Goal: Information Seeking & Learning: Learn about a topic

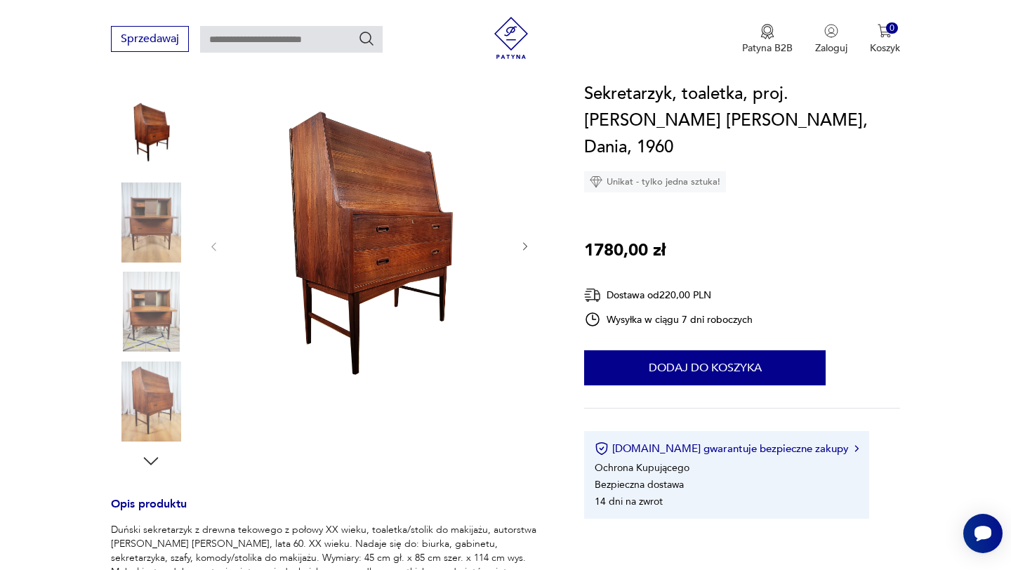
click at [141, 158] on img at bounding box center [151, 133] width 80 height 80
click at [155, 324] on img at bounding box center [151, 312] width 80 height 80
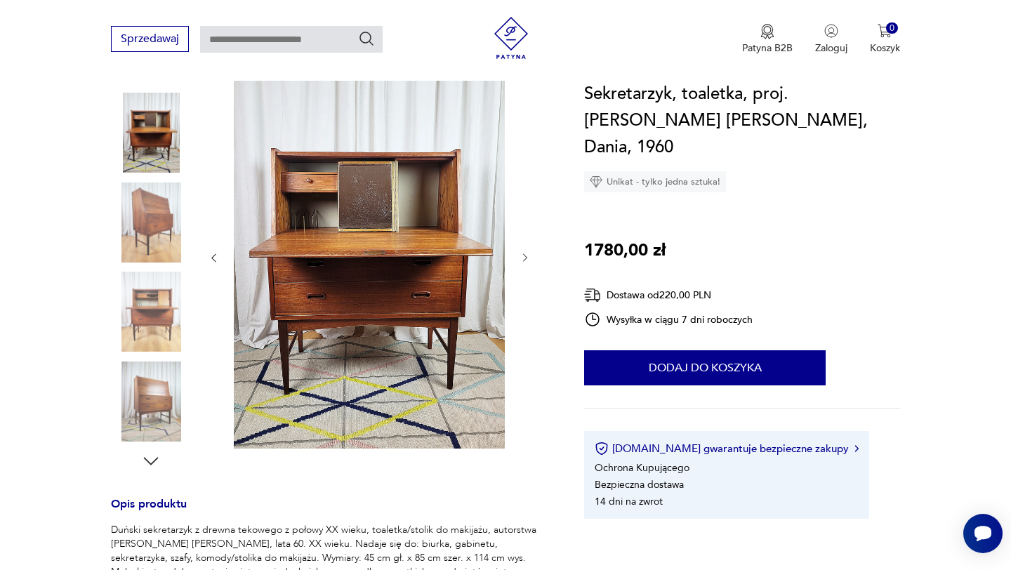
click at [150, 359] on div at bounding box center [151, 268] width 80 height 351
click at [163, 221] on img at bounding box center [151, 223] width 80 height 80
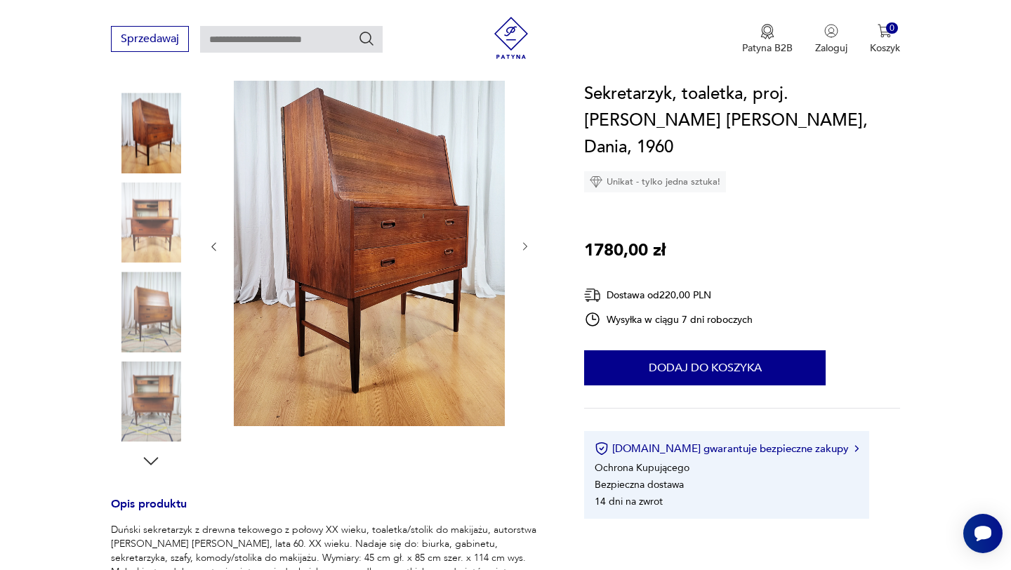
click at [159, 259] on img at bounding box center [151, 223] width 80 height 80
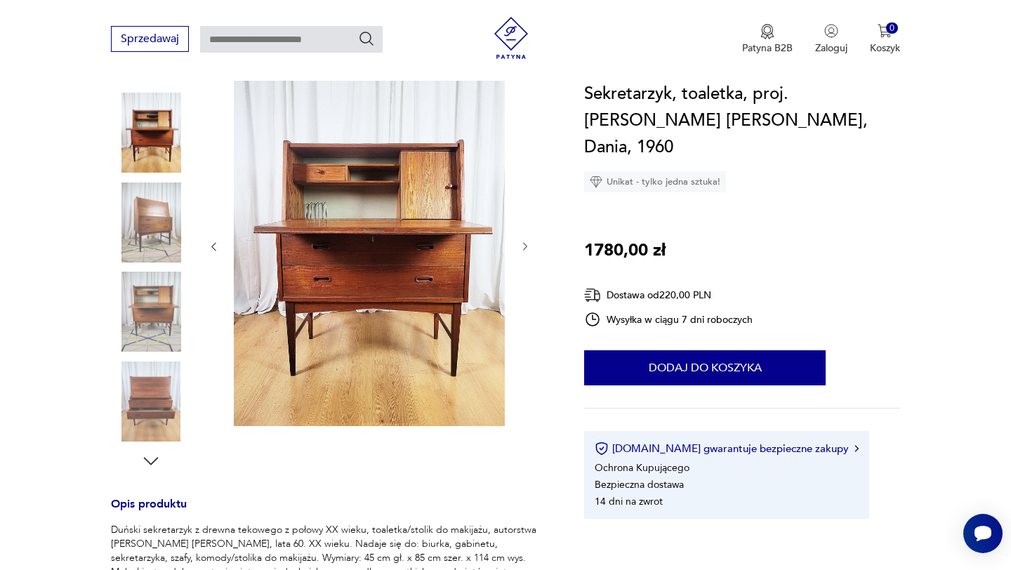
click at [159, 259] on img at bounding box center [151, 223] width 80 height 80
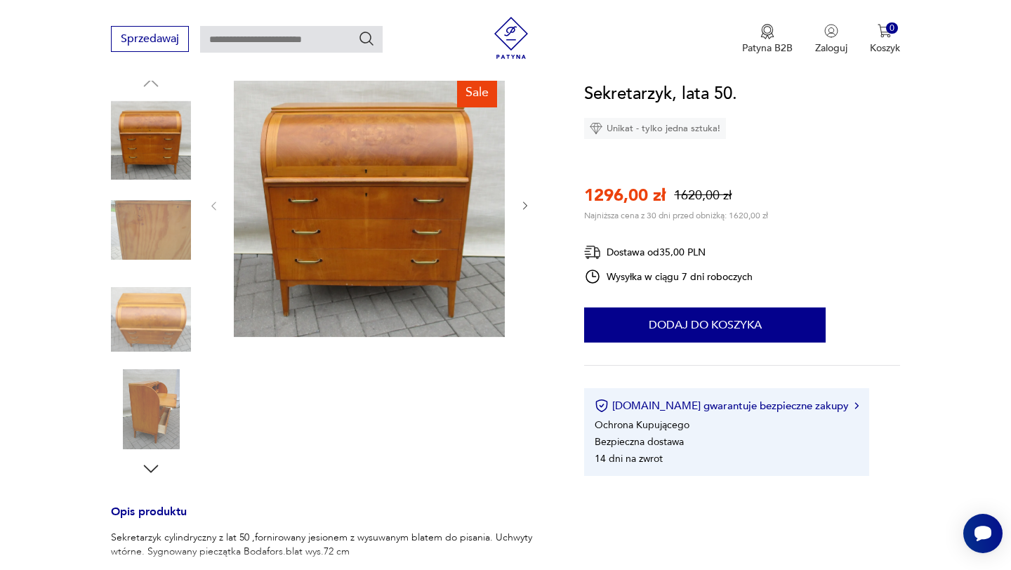
click at [156, 160] on img at bounding box center [151, 140] width 80 height 80
click at [156, 204] on img at bounding box center [151, 230] width 80 height 80
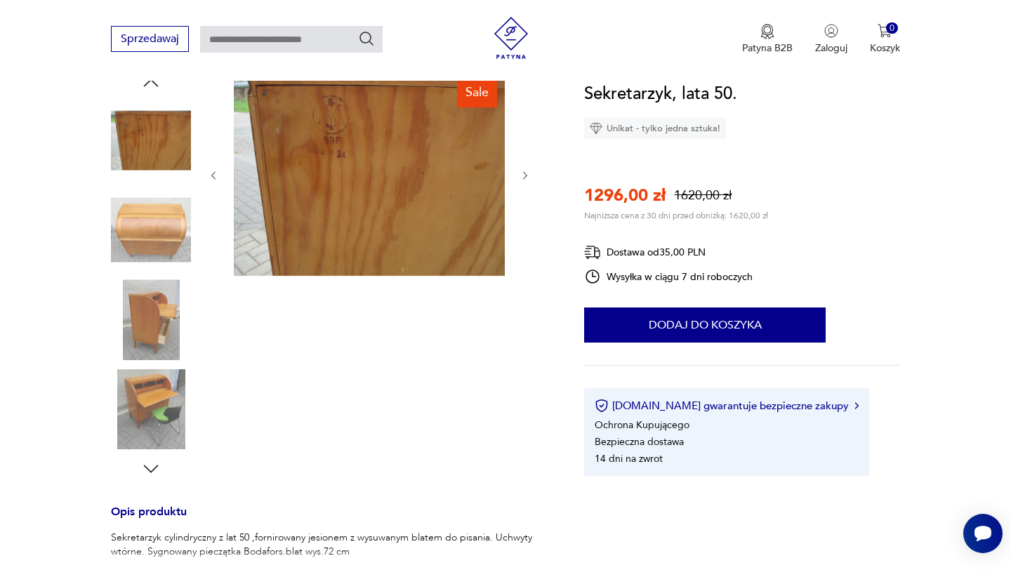
click at [156, 248] on img at bounding box center [151, 230] width 80 height 80
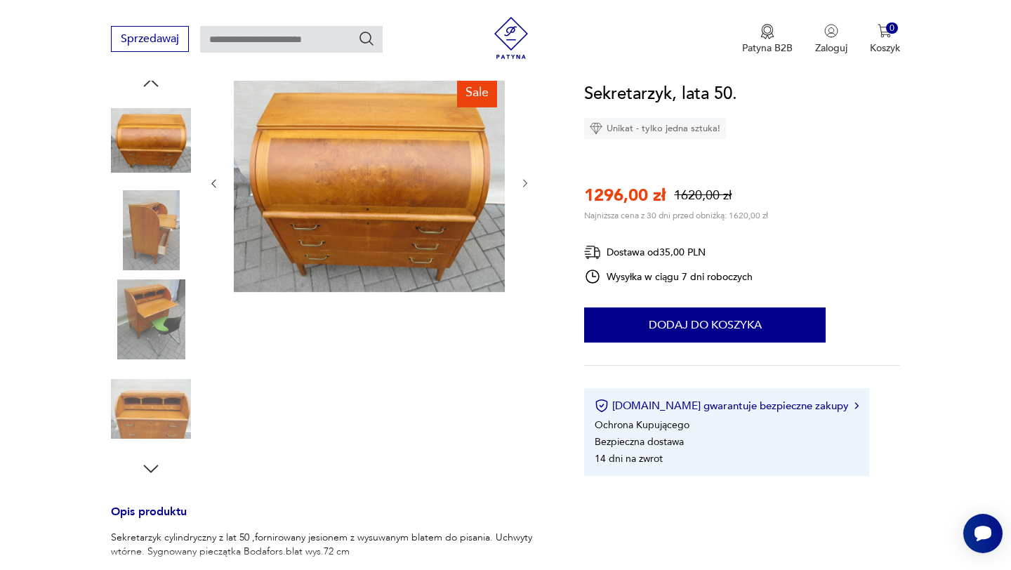
click at [156, 248] on img at bounding box center [151, 230] width 80 height 80
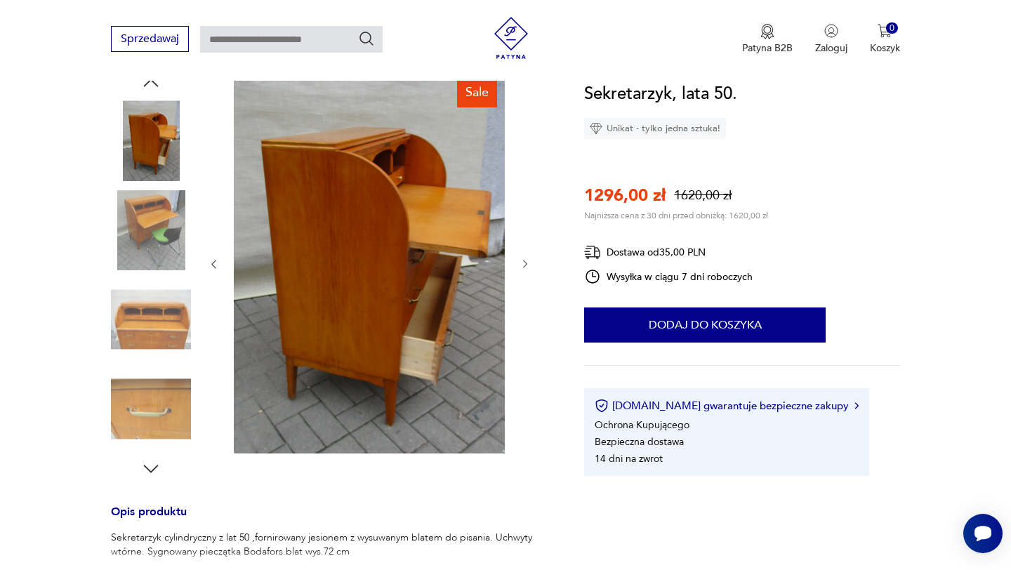
click at [156, 248] on img at bounding box center [151, 230] width 80 height 80
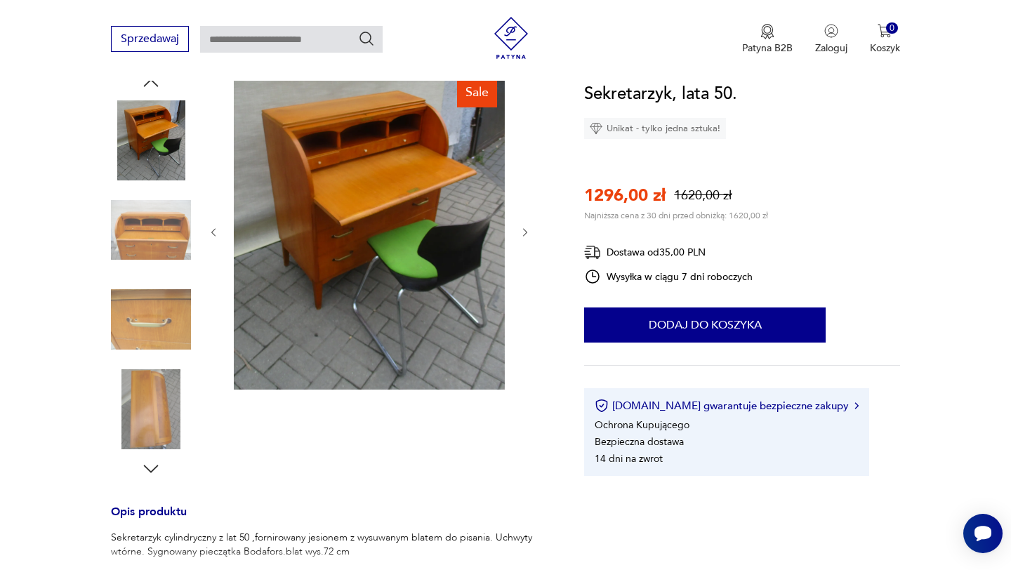
click at [156, 248] on img at bounding box center [151, 230] width 80 height 80
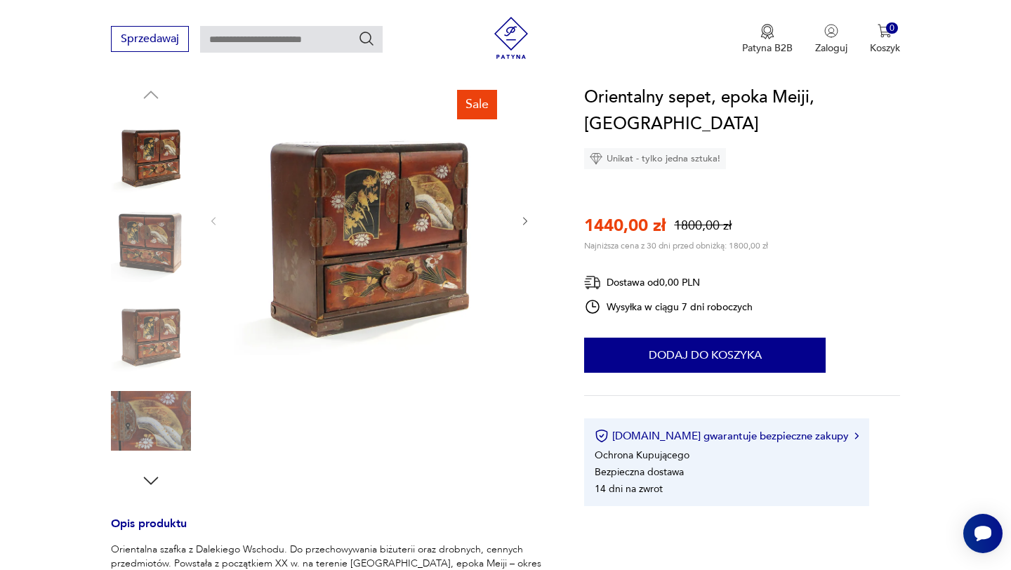
click at [152, 276] on img at bounding box center [151, 242] width 80 height 80
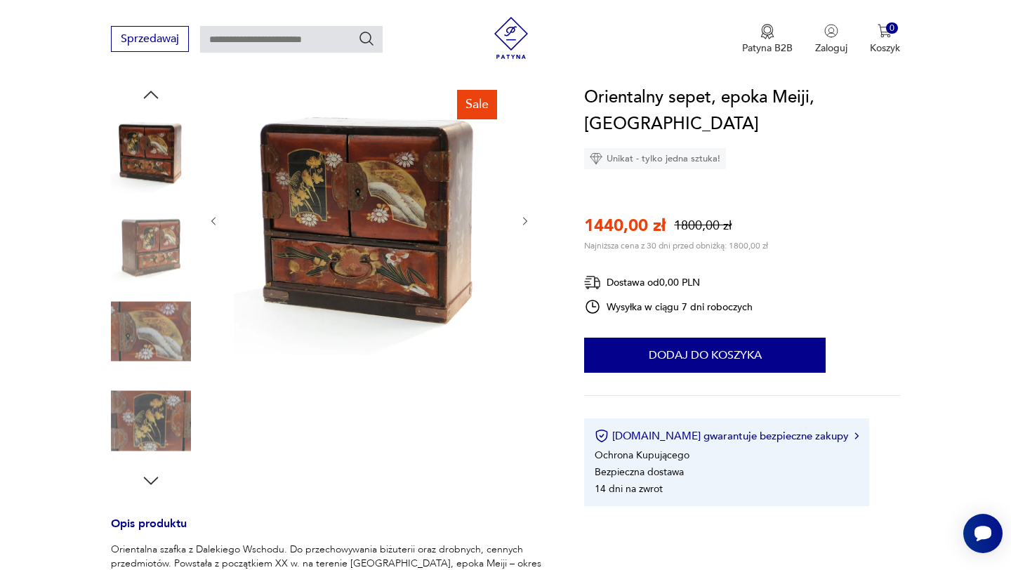
click at [152, 276] on img at bounding box center [151, 242] width 80 height 80
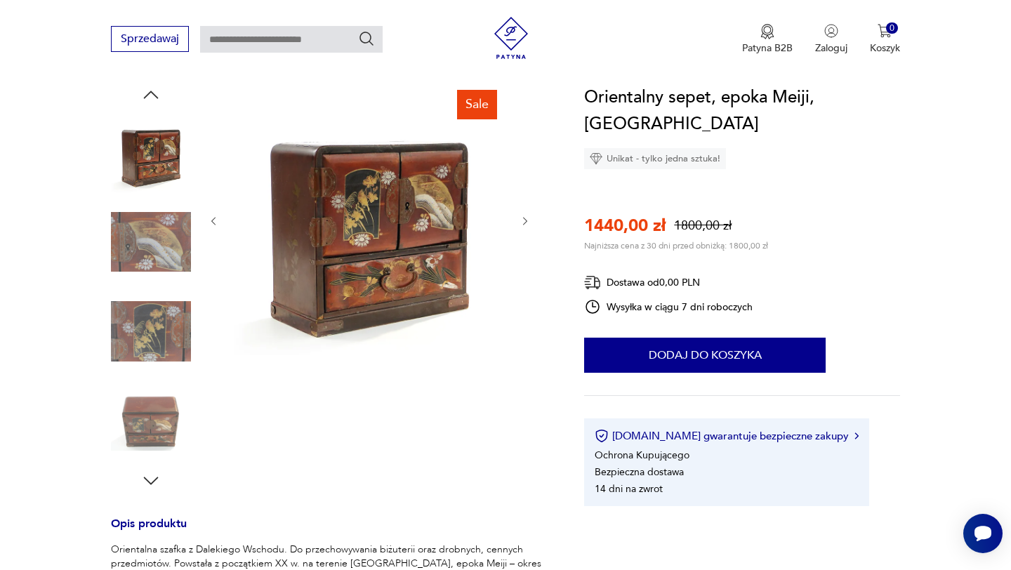
click at [152, 276] on img at bounding box center [151, 242] width 80 height 80
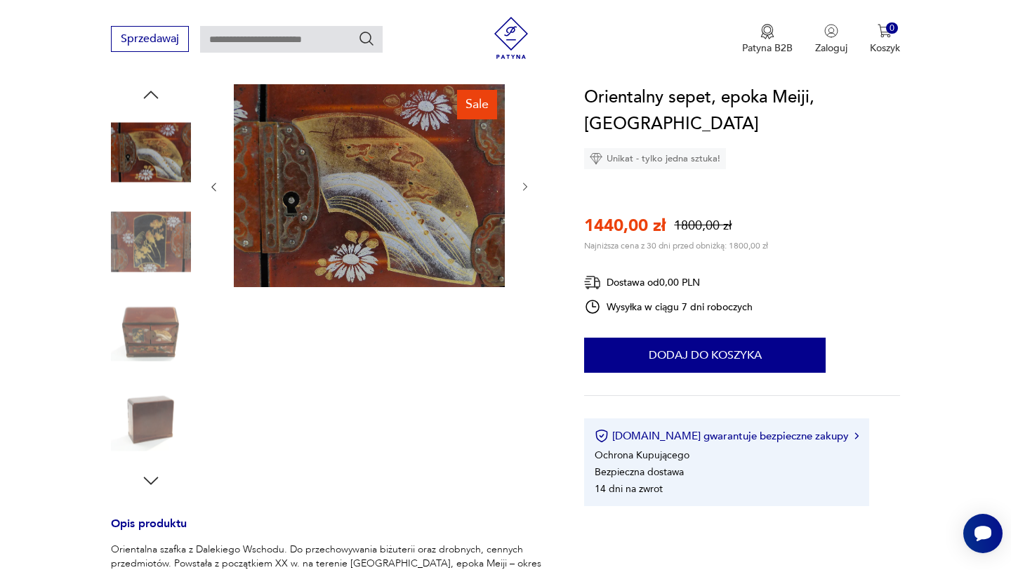
click at [152, 276] on img at bounding box center [151, 242] width 80 height 80
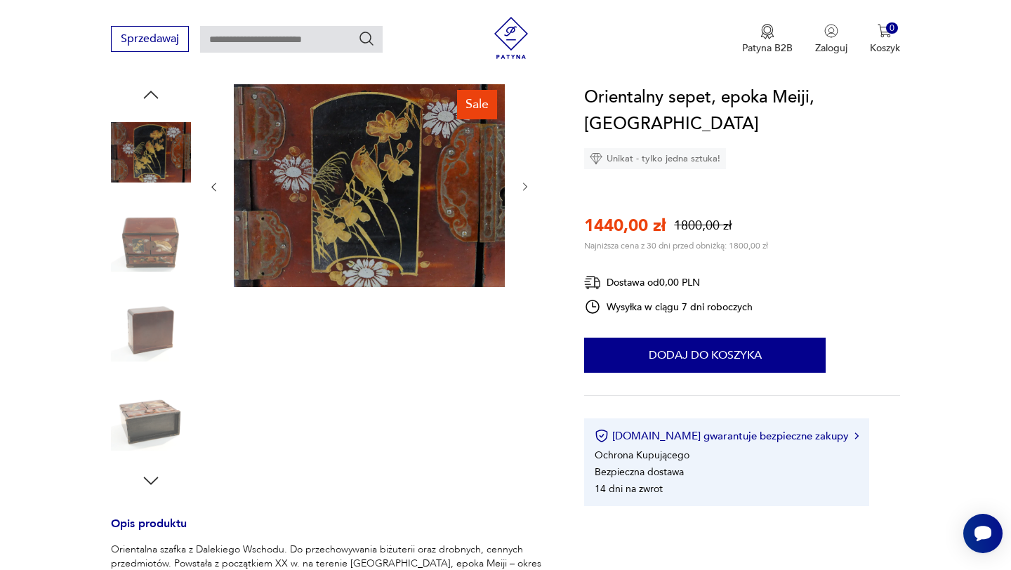
click at [152, 276] on img at bounding box center [151, 242] width 80 height 80
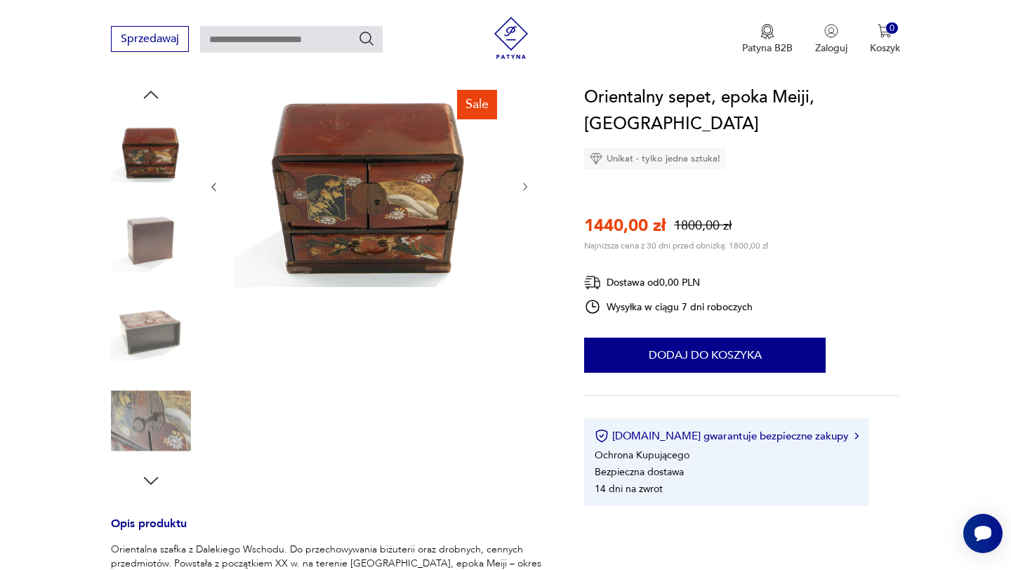
click at [152, 276] on img at bounding box center [151, 242] width 80 height 80
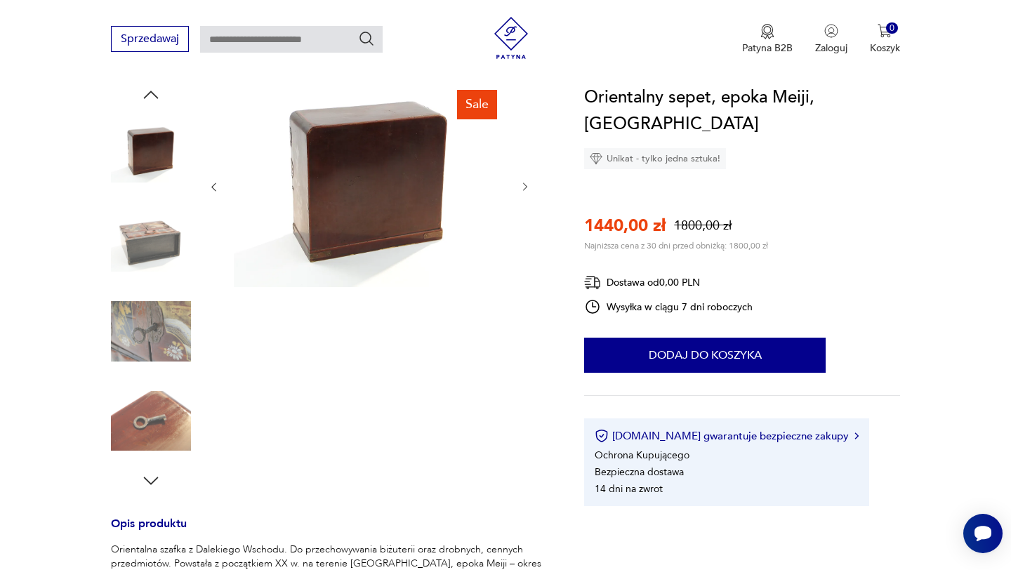
click at [152, 276] on img at bounding box center [151, 242] width 80 height 80
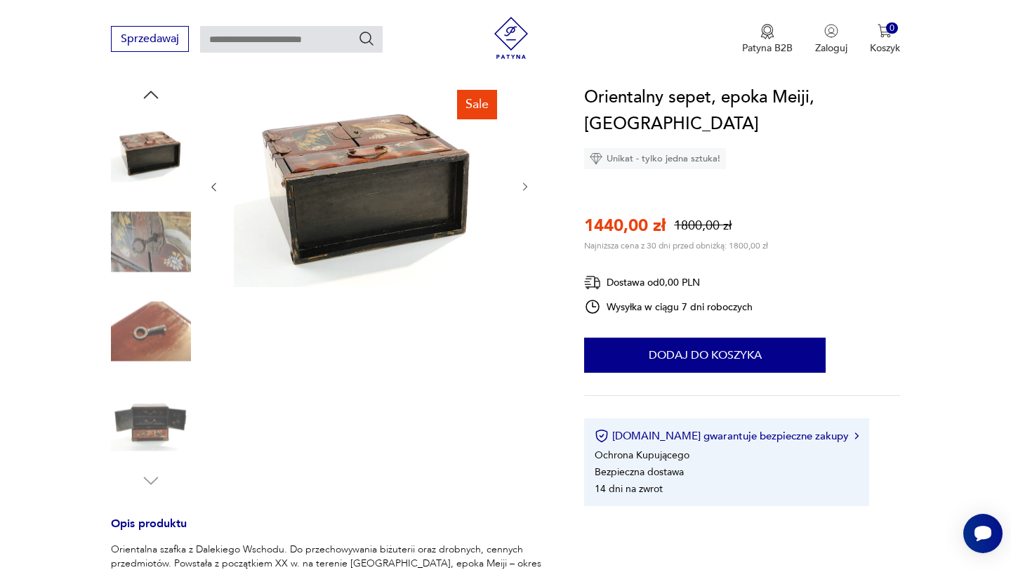
click at [152, 276] on img at bounding box center [151, 242] width 80 height 80
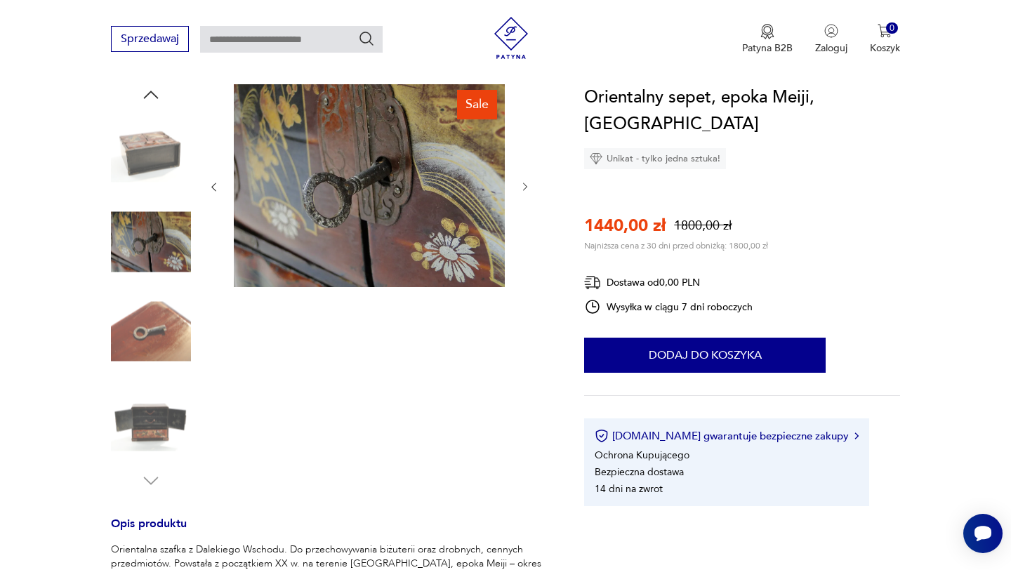
click at [152, 276] on img at bounding box center [151, 242] width 80 height 80
click at [154, 317] on img at bounding box center [151, 331] width 80 height 80
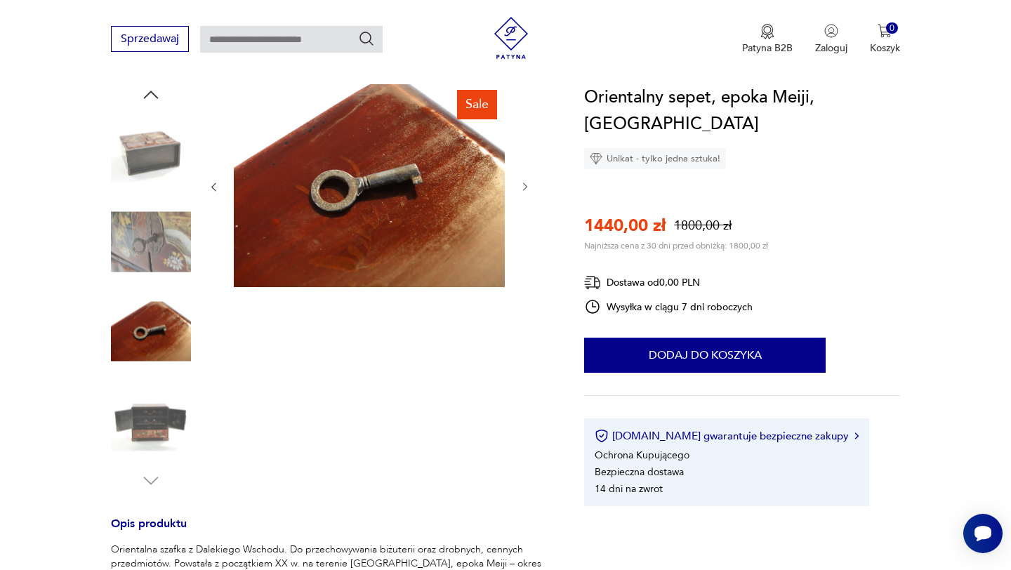
click at [163, 395] on img at bounding box center [151, 421] width 80 height 80
